Goal: Information Seeking & Learning: Learn about a topic

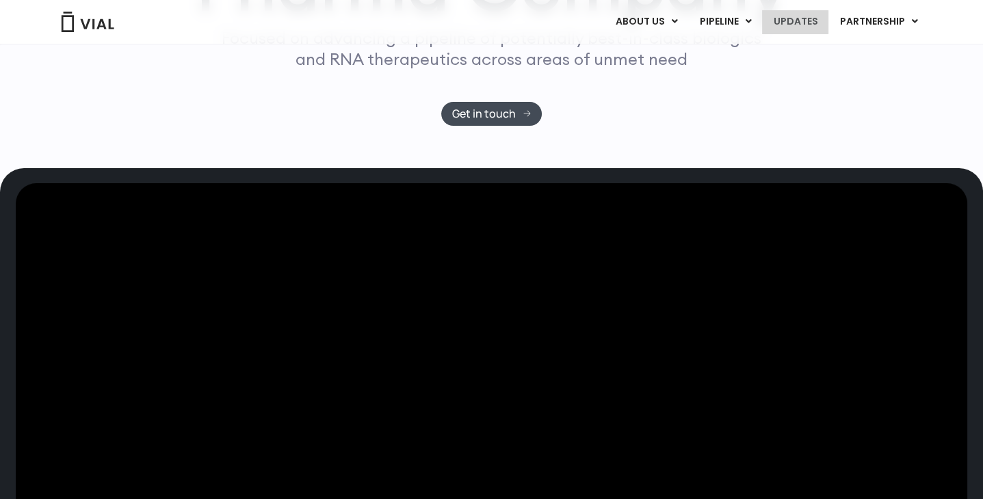
scroll to position [245, 0]
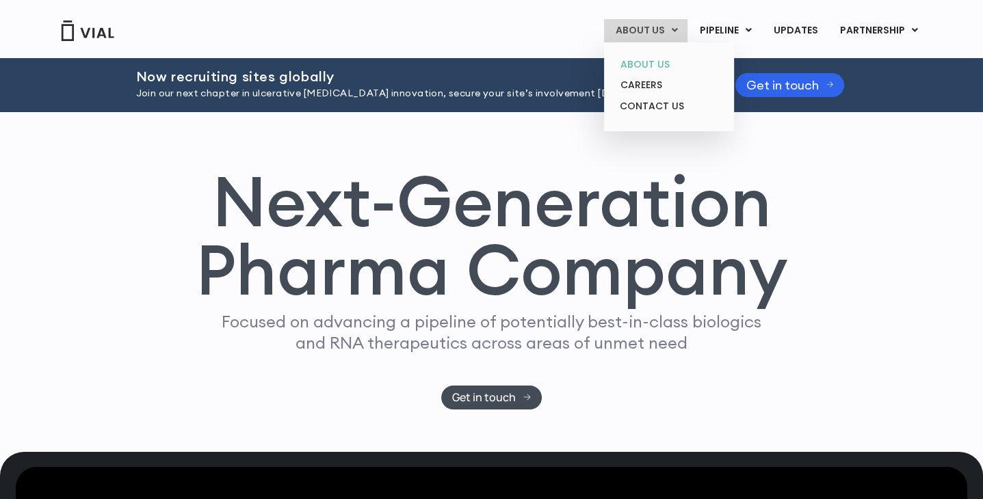
click at [652, 62] on link "ABOUT US" at bounding box center [669, 64] width 120 height 21
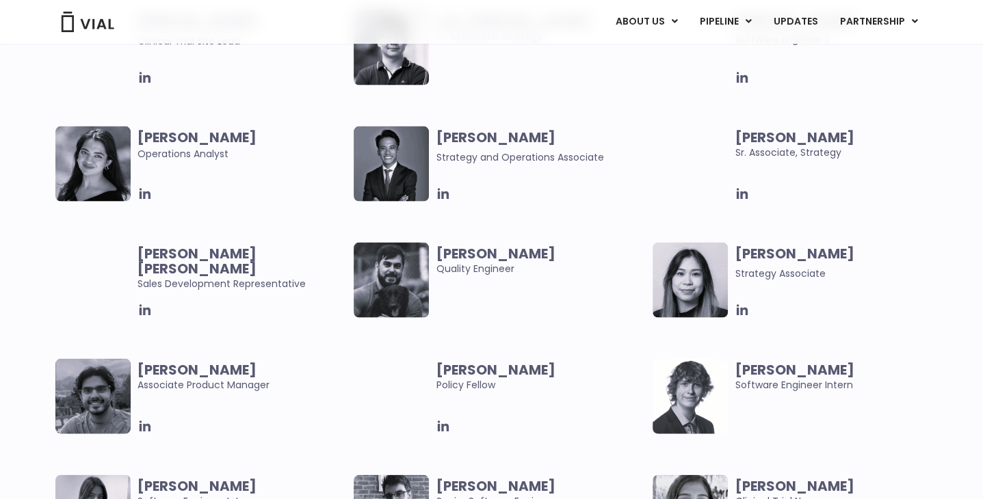
scroll to position [2613, 0]
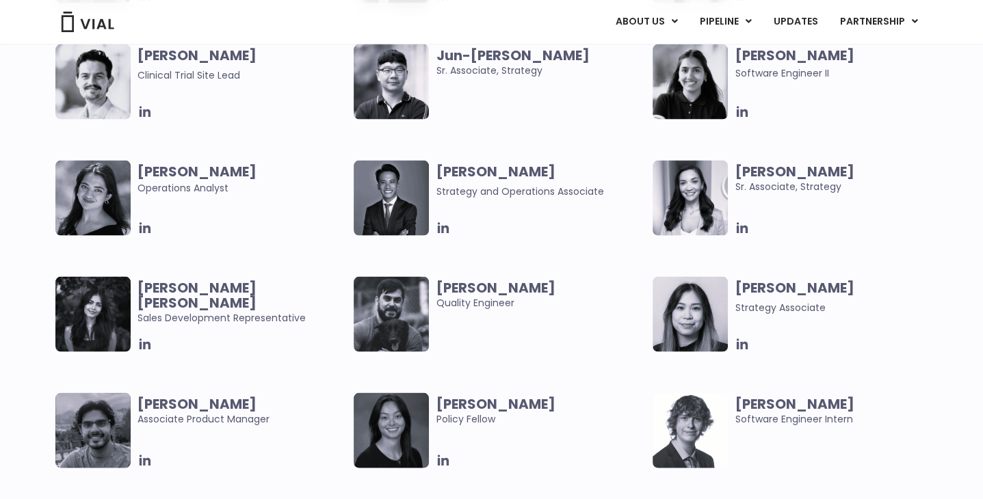
click at [90, 304] on img at bounding box center [92, 314] width 75 height 75
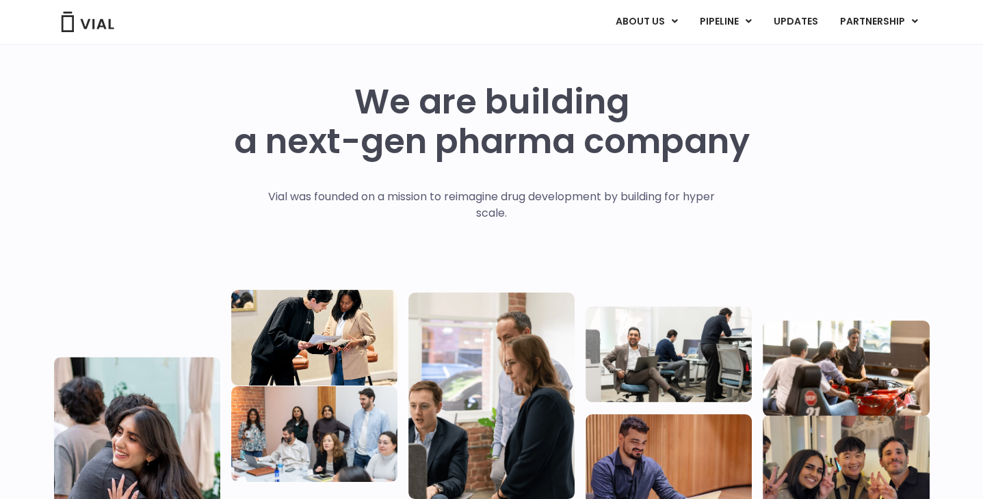
scroll to position [0, 0]
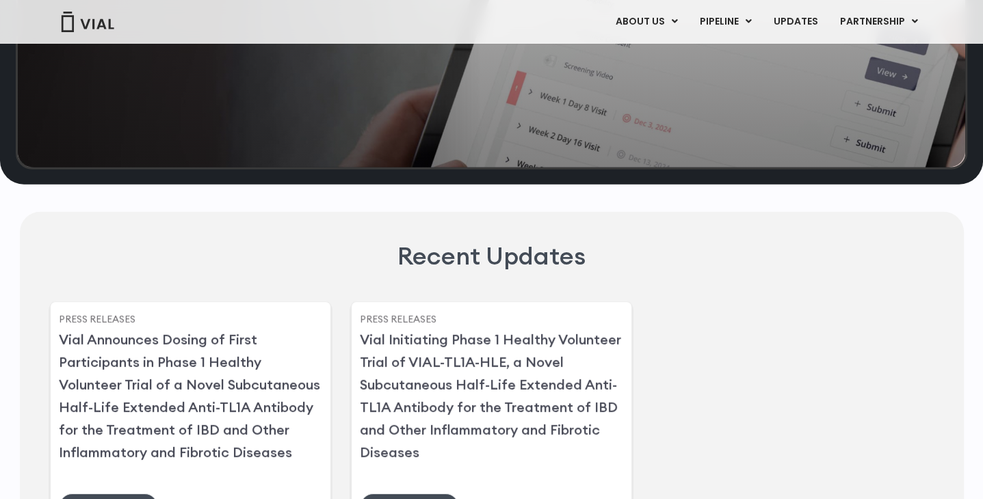
scroll to position [3145, 0]
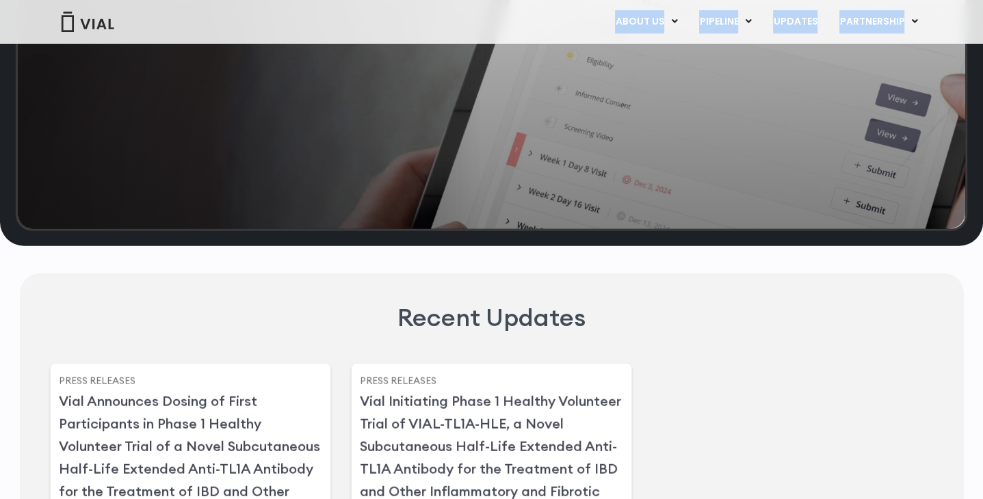
drag, startPoint x: 126, startPoint y: 27, endPoint x: 124, endPoint y: -23, distance: 50.6
